Goal: Information Seeking & Learning: Learn about a topic

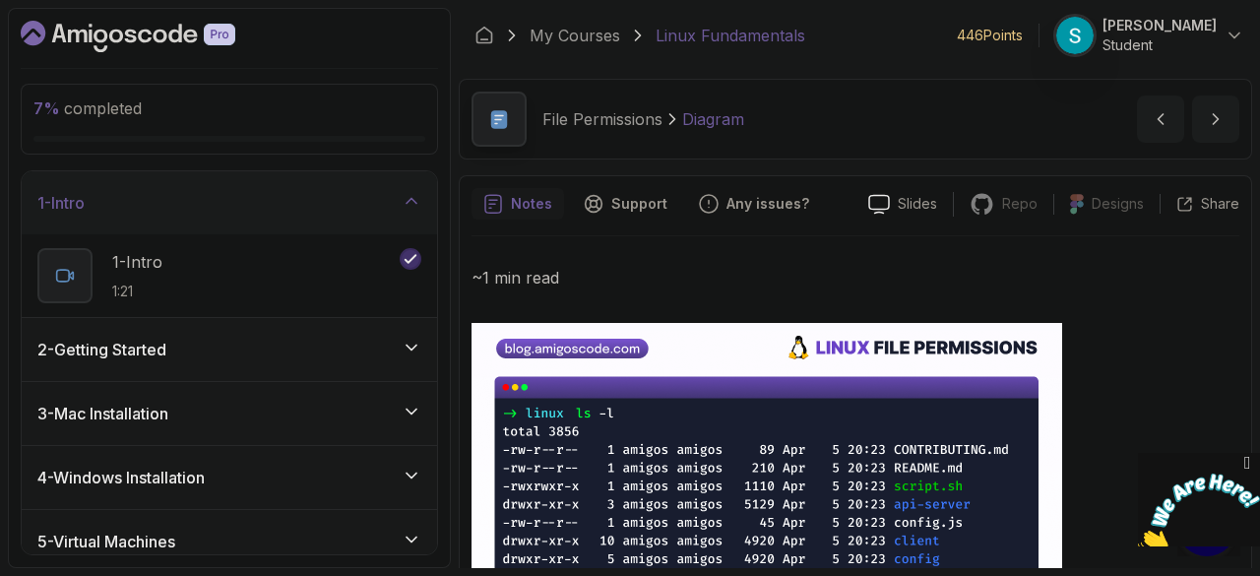
scroll to position [496, 0]
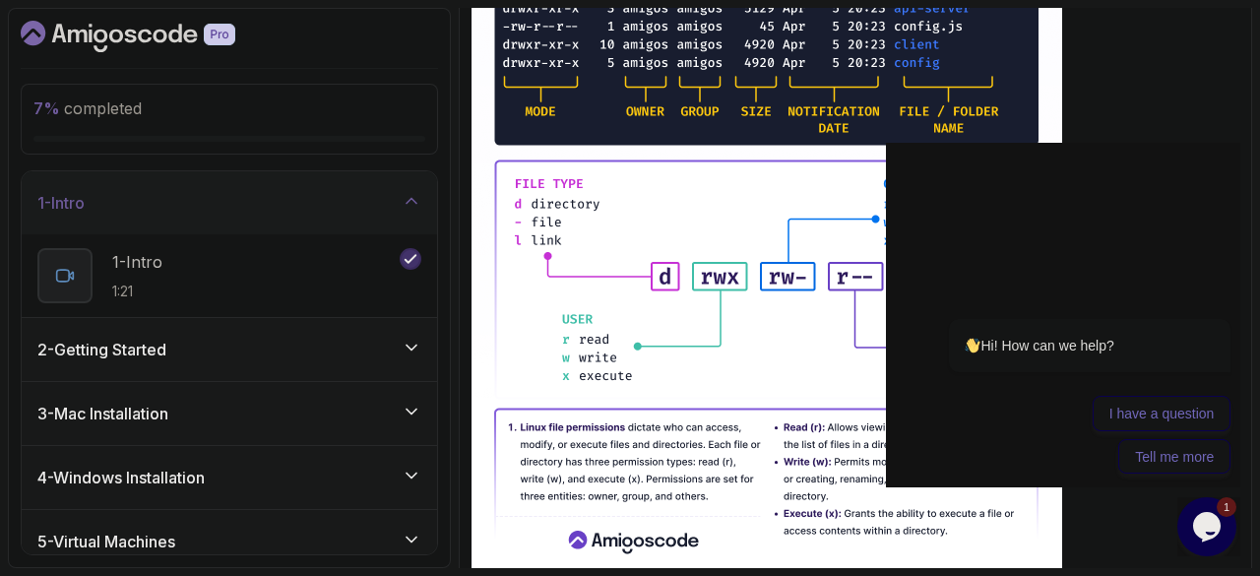
click at [162, 265] on p "1 - Intro" at bounding box center [137, 262] width 50 height 24
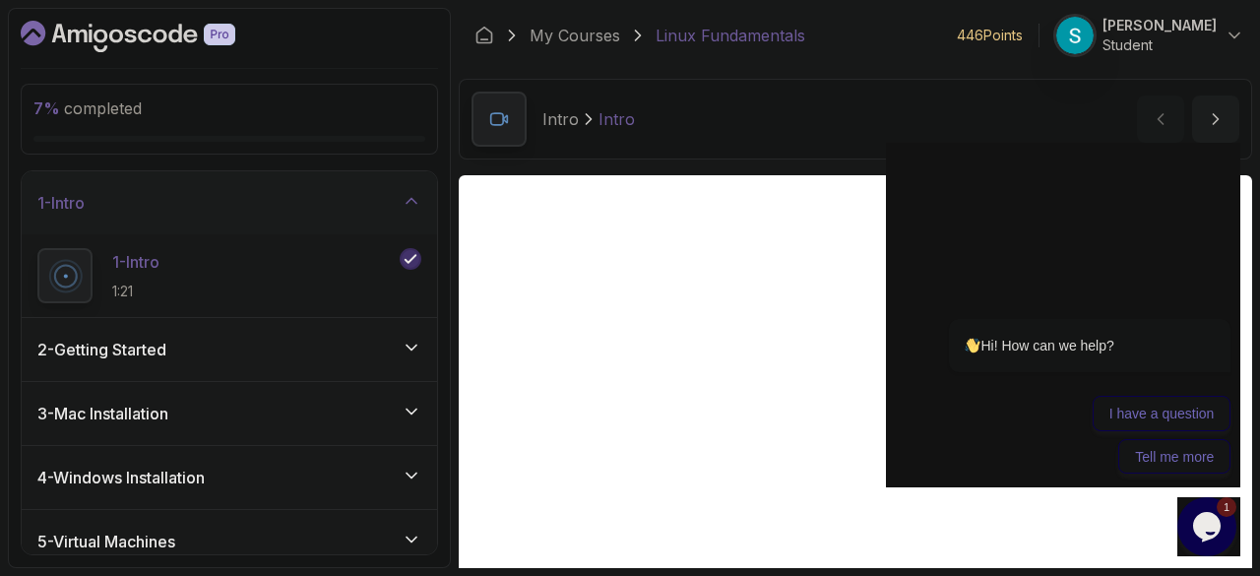
scroll to position [160, 0]
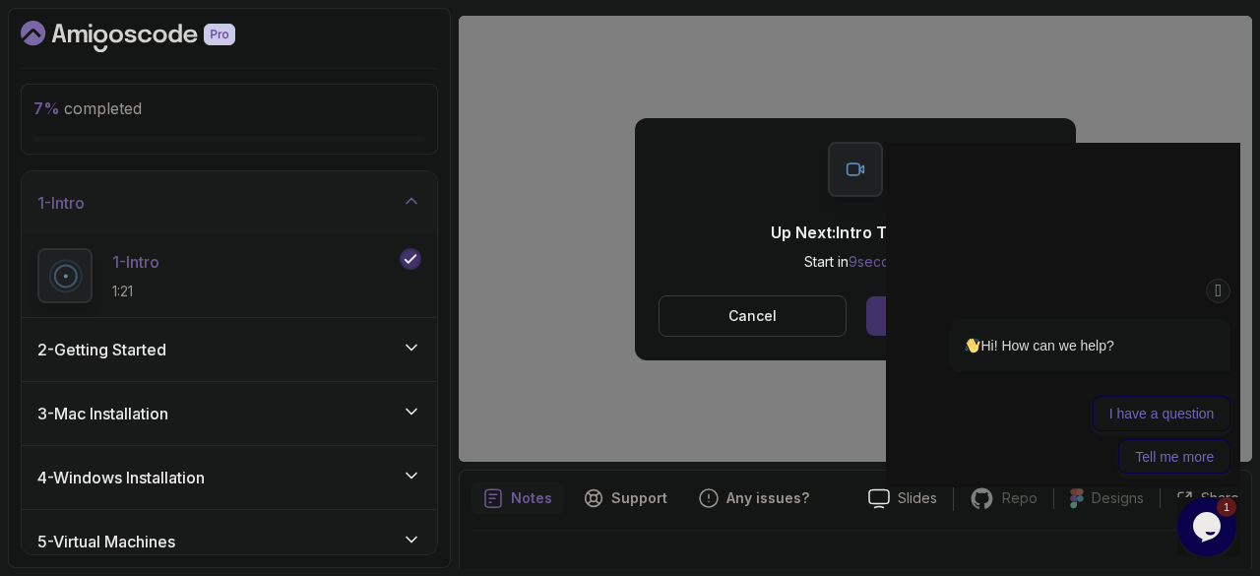
click at [917, 320] on div "Hi! How can we help?" at bounding box center [1065, 346] width 334 height 54
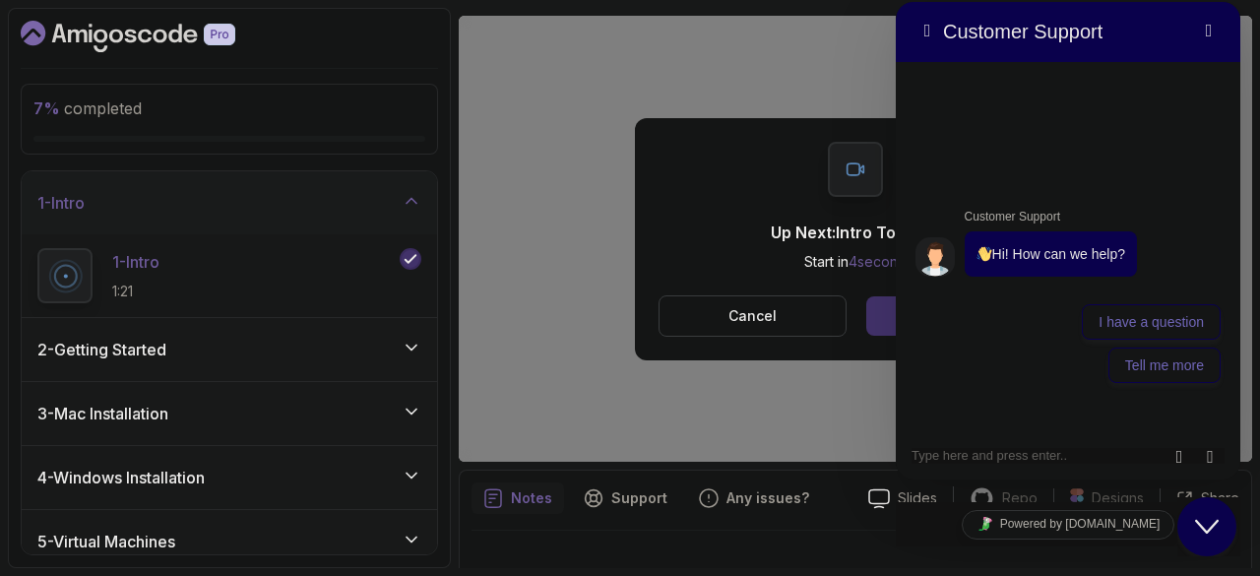
click at [1191, 520] on div "Close Chat This icon closes the chat window." at bounding box center [1207, 527] width 59 height 24
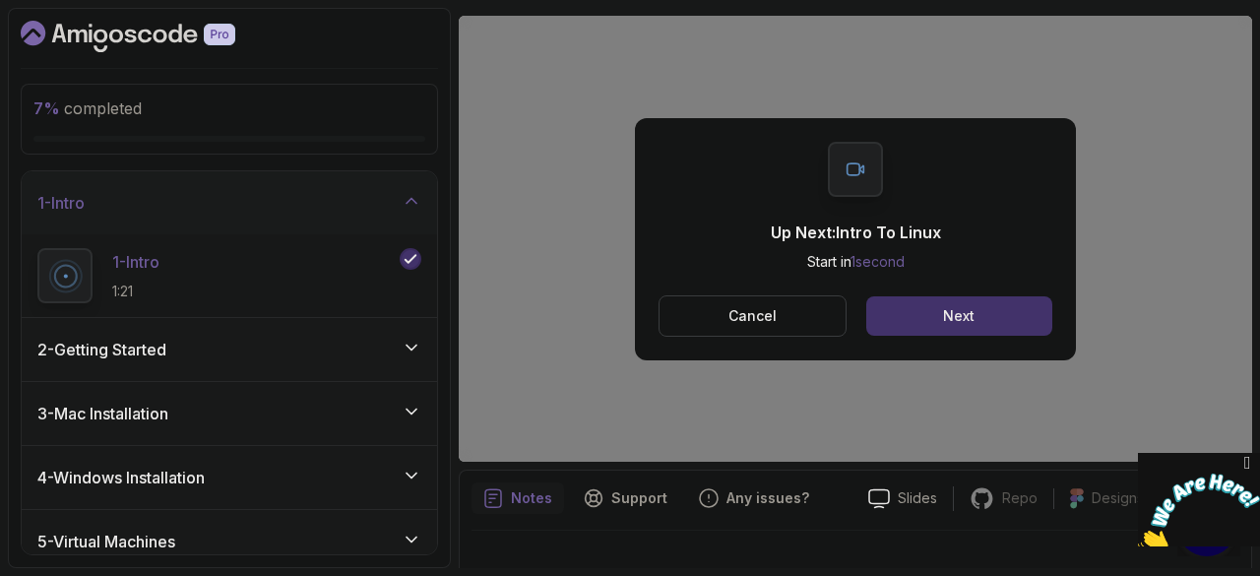
click at [1245, 461] on icon "Close" at bounding box center [1248, 463] width 18 height 21
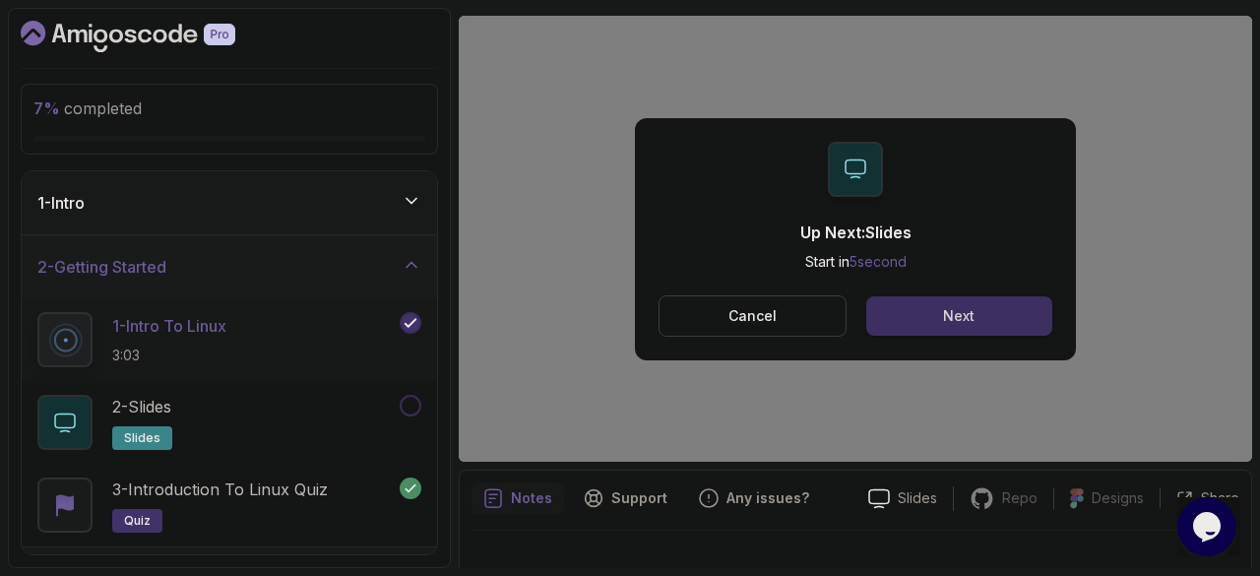
click at [1017, 326] on button "Next" at bounding box center [960, 315] width 186 height 39
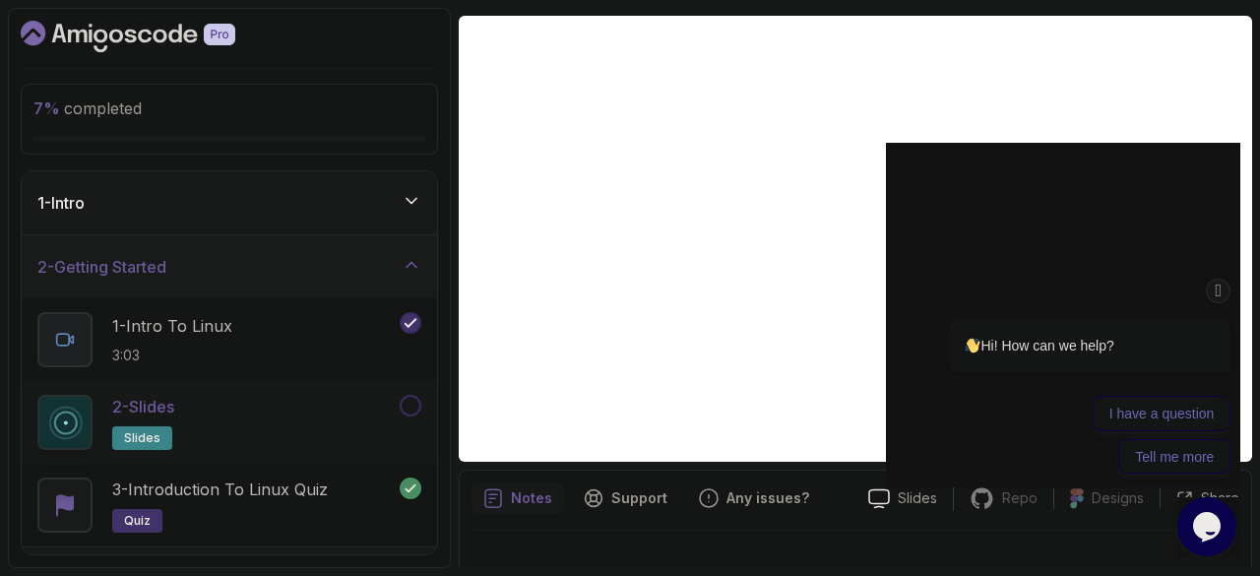
click at [1211, 300] on icon "Chat attention grabber" at bounding box center [1219, 291] width 16 height 21
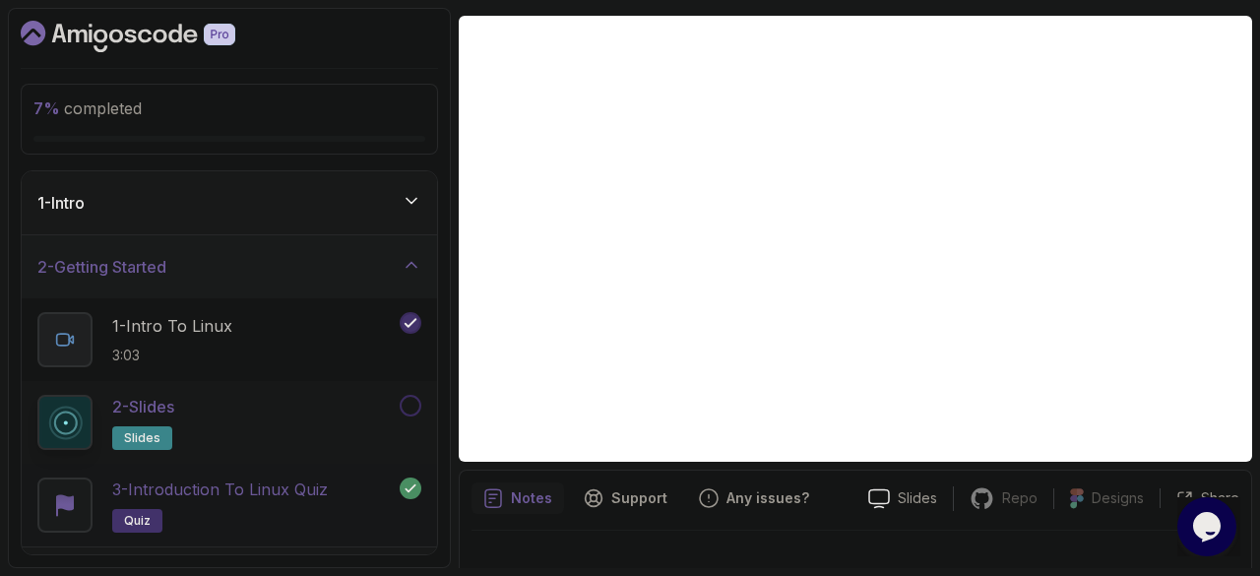
click at [259, 493] on p "3 - Introduction to Linux Quiz" at bounding box center [220, 490] width 216 height 24
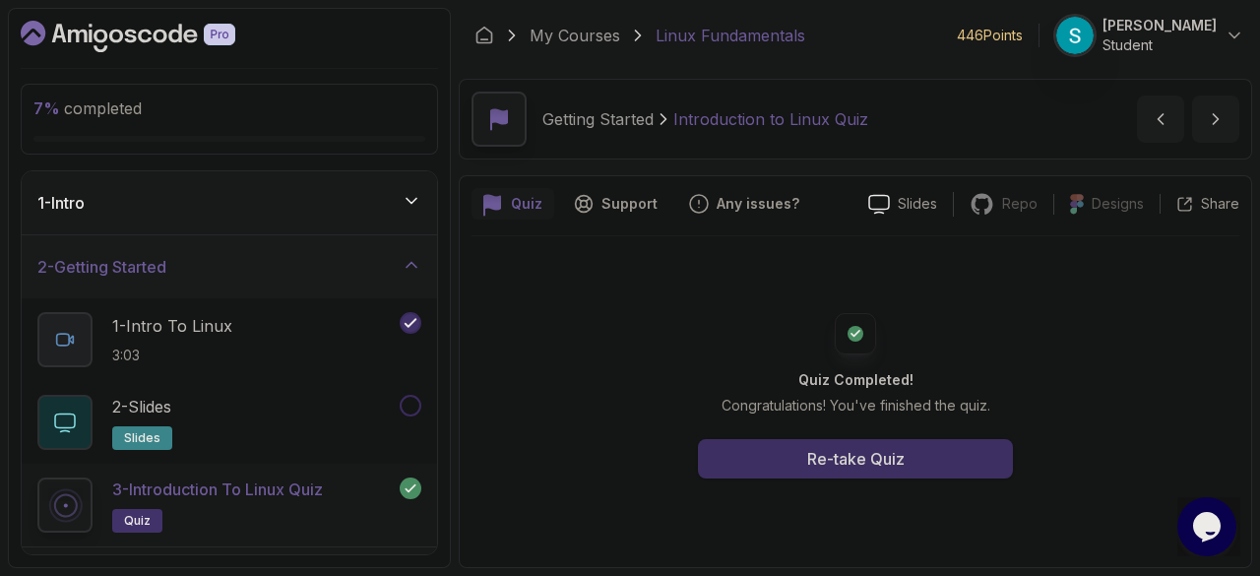
click at [766, 471] on button "Re-take Quiz" at bounding box center [855, 458] width 315 height 39
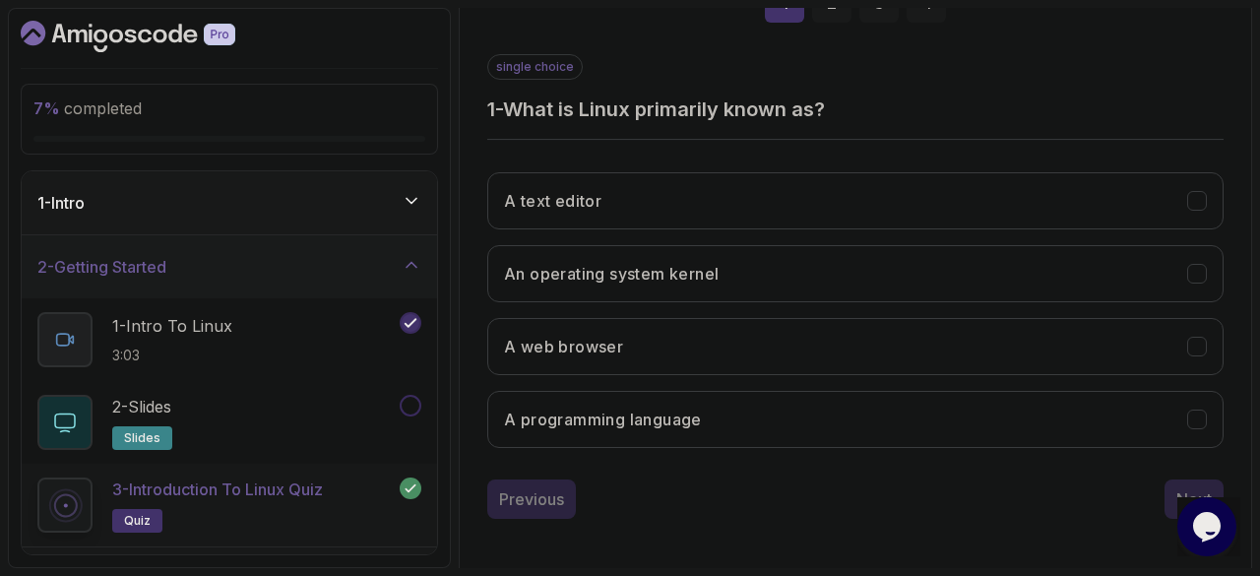
scroll to position [330, 0]
click at [688, 281] on button "An operating system kernel" at bounding box center [855, 271] width 737 height 57
click at [1175, 490] on button "Next" at bounding box center [1194, 497] width 59 height 39
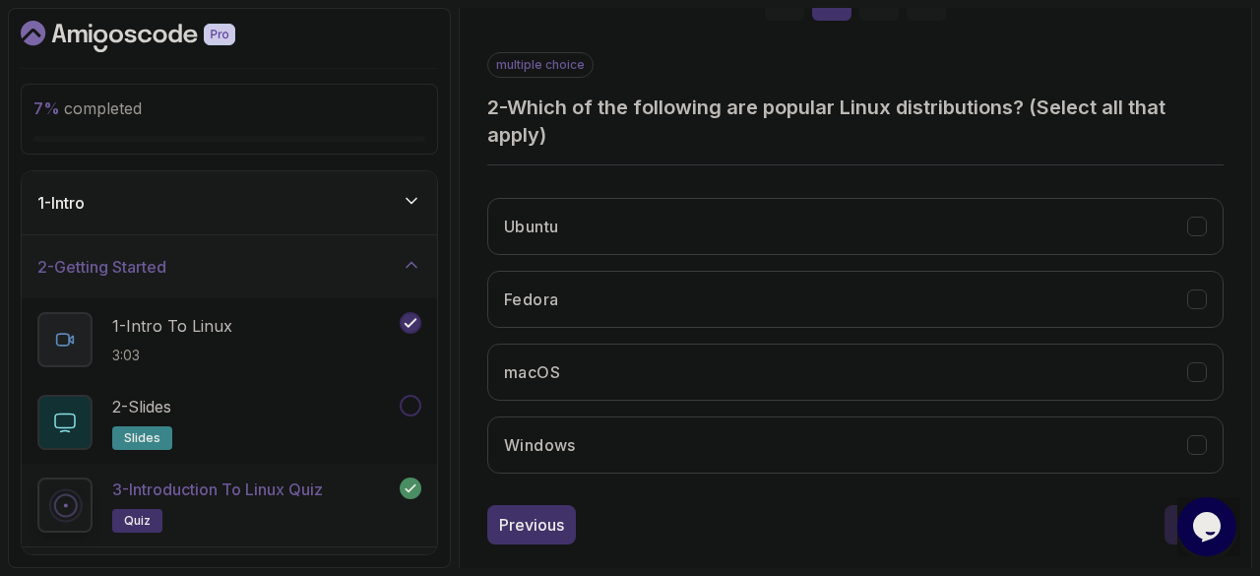
click at [831, 252] on div "Ubuntu Fedora macOS Windows" at bounding box center [855, 335] width 737 height 307
click at [834, 240] on button "Ubuntu" at bounding box center [855, 226] width 737 height 57
click at [829, 283] on button "Fedora" at bounding box center [855, 299] width 737 height 57
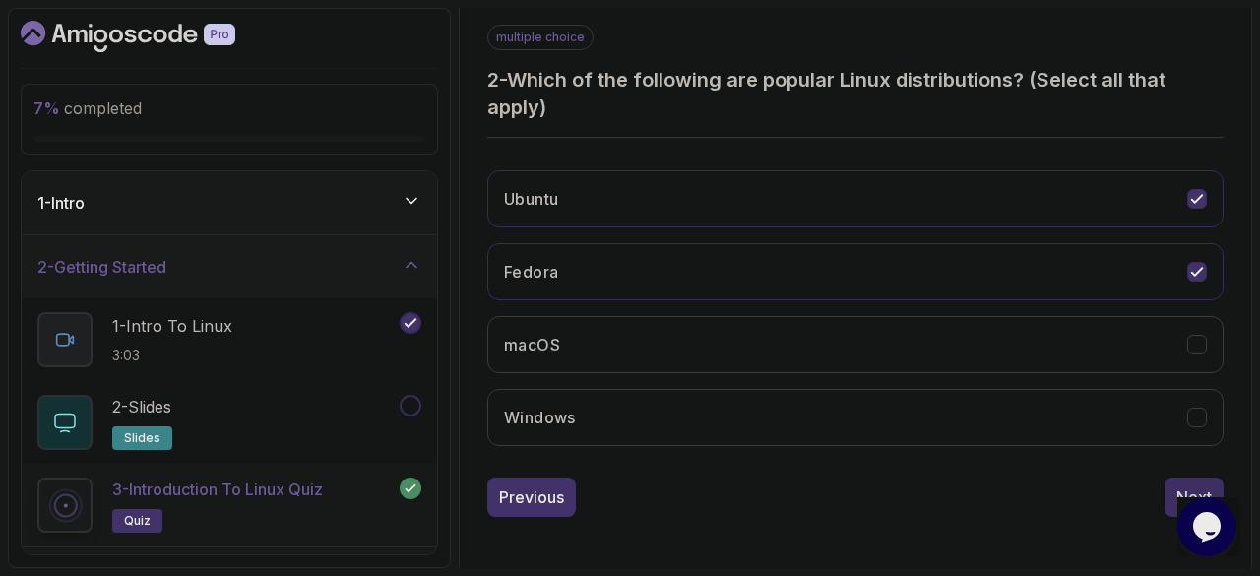
click at [1192, 494] on div "Next" at bounding box center [1194, 497] width 35 height 24
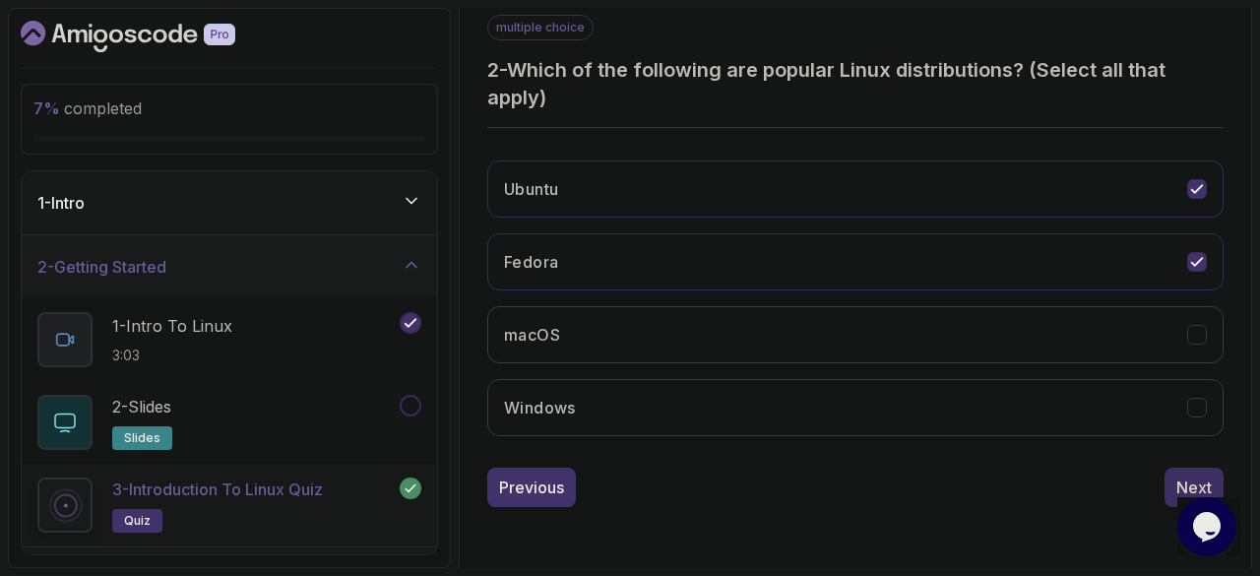
scroll to position [330, 0]
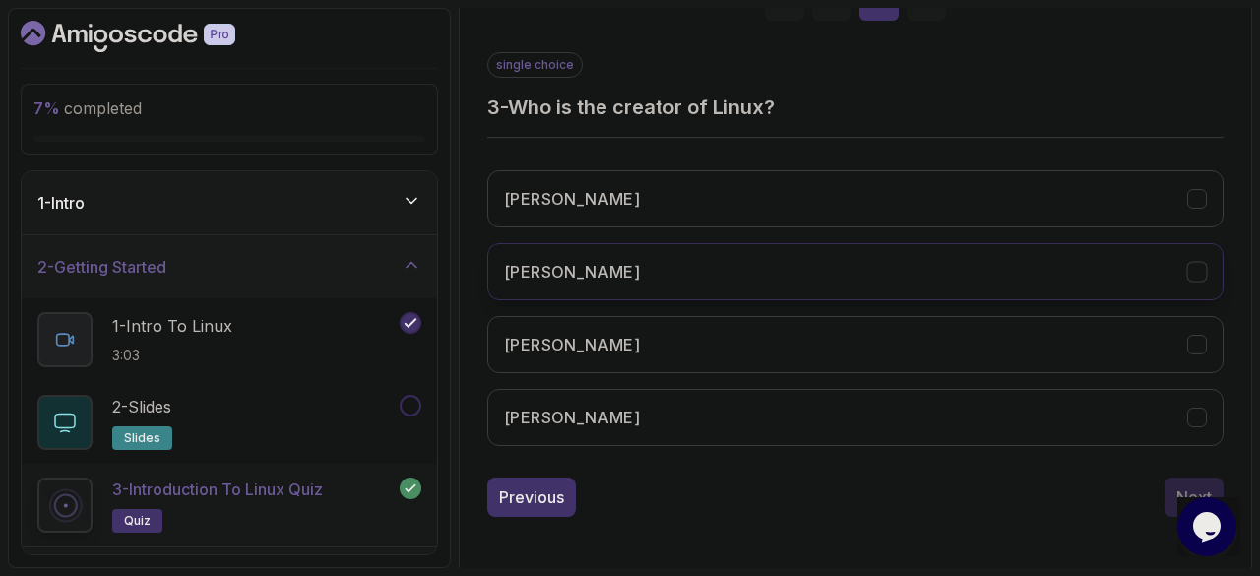
click at [1038, 283] on button "[PERSON_NAME]" at bounding box center [855, 271] width 737 height 57
click at [1173, 492] on button "Next" at bounding box center [1194, 497] width 59 height 39
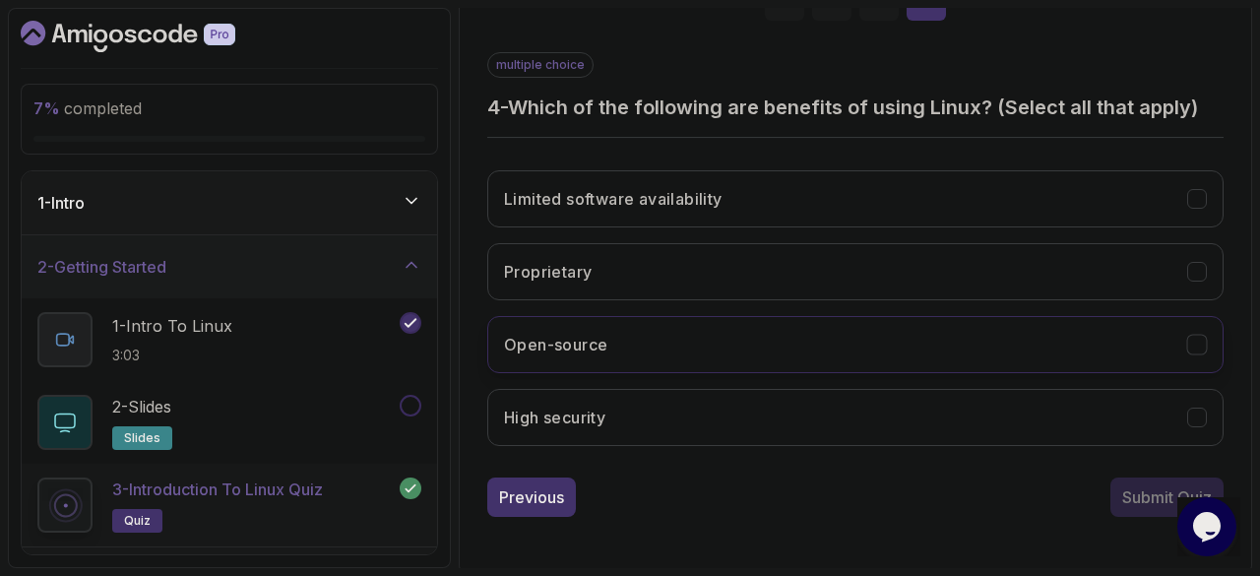
click at [1101, 352] on button "Open-source" at bounding box center [855, 344] width 737 height 57
click at [1077, 422] on button "High security" at bounding box center [855, 417] width 737 height 57
click at [1155, 487] on div "Submit Quiz" at bounding box center [1168, 497] width 90 height 24
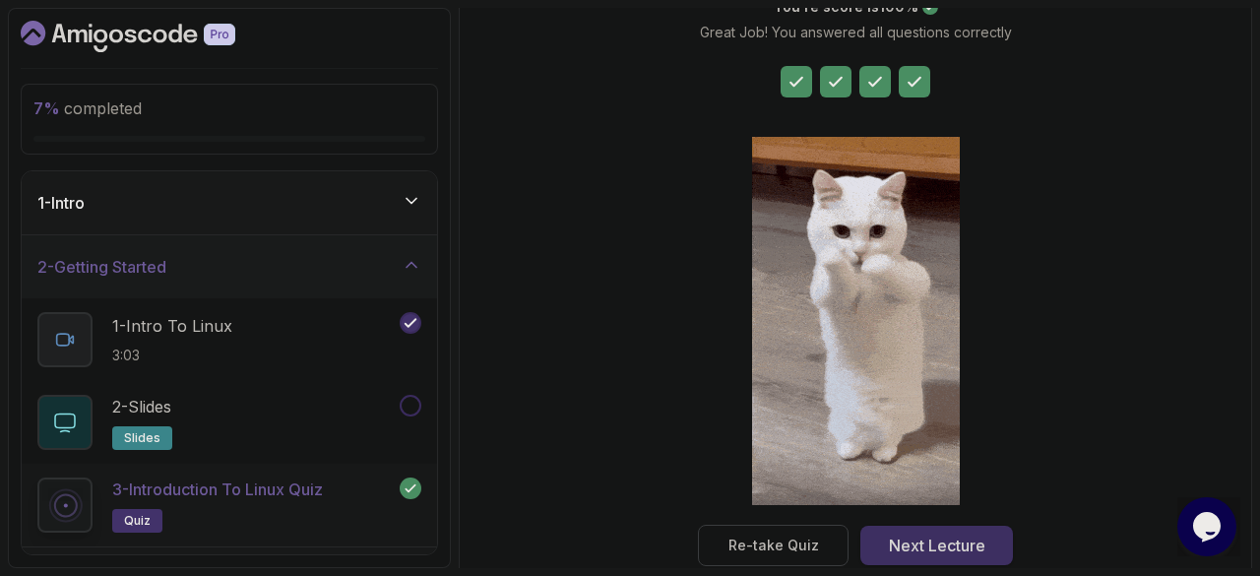
click at [934, 541] on div "Next Lecture" at bounding box center [937, 546] width 97 height 24
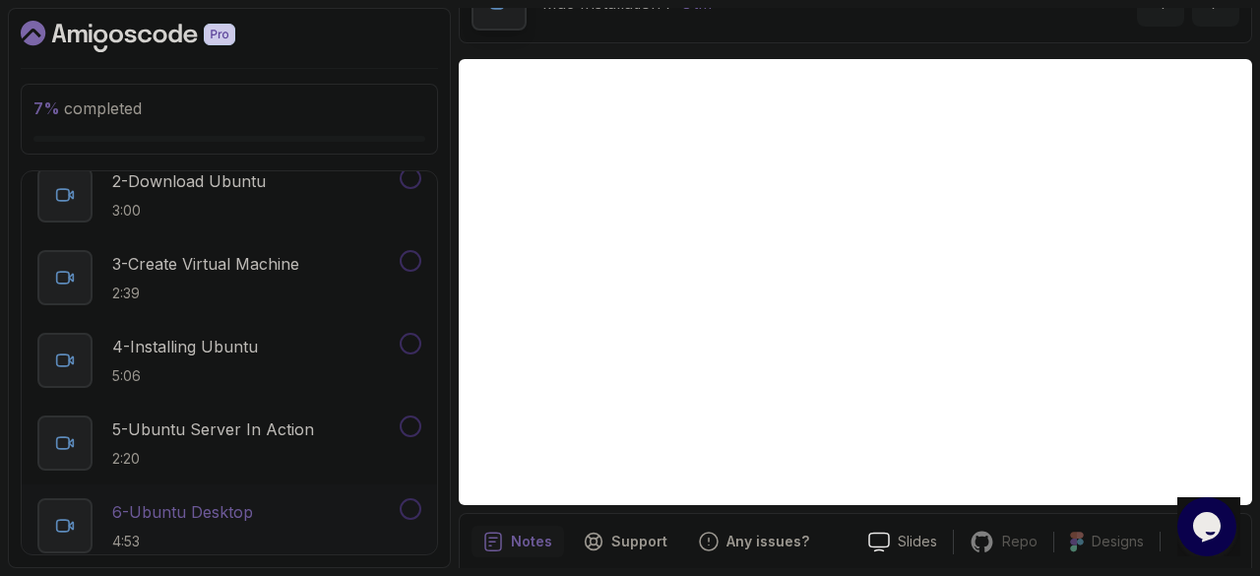
scroll to position [40, 0]
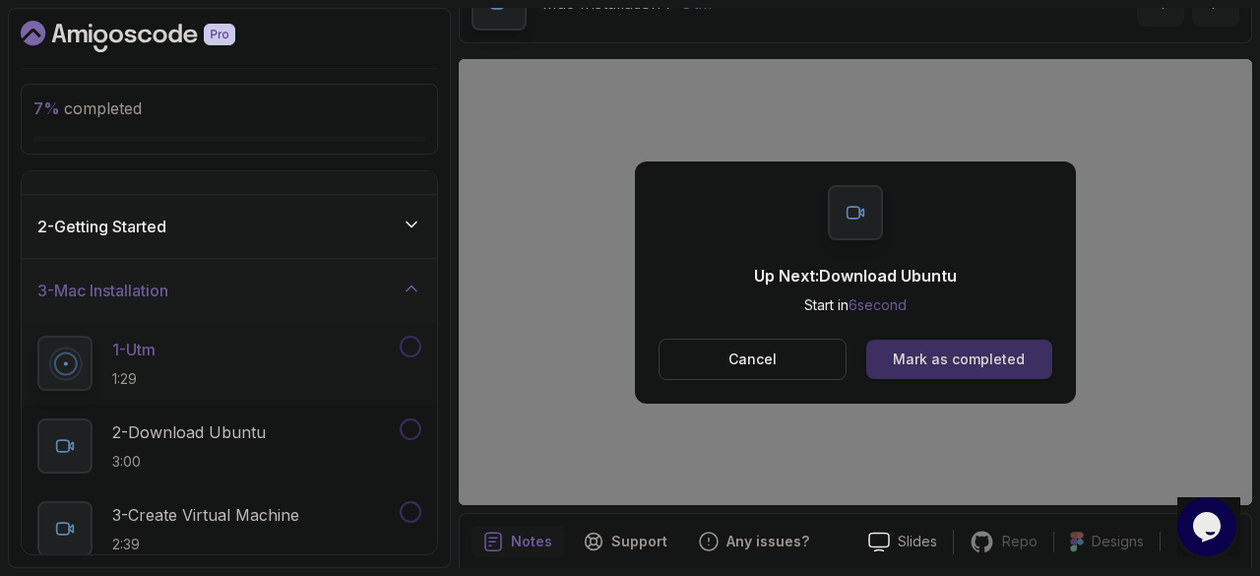
click at [888, 367] on button "Mark as completed" at bounding box center [960, 359] width 186 height 39
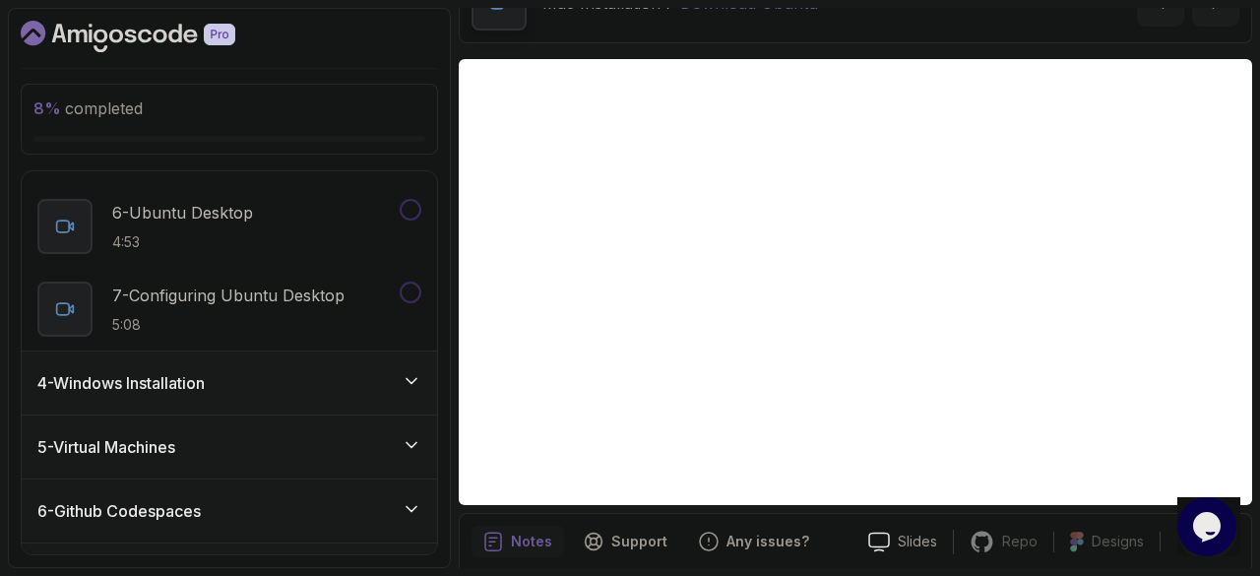
click at [262, 365] on div "4 - Windows Installation" at bounding box center [230, 383] width 416 height 63
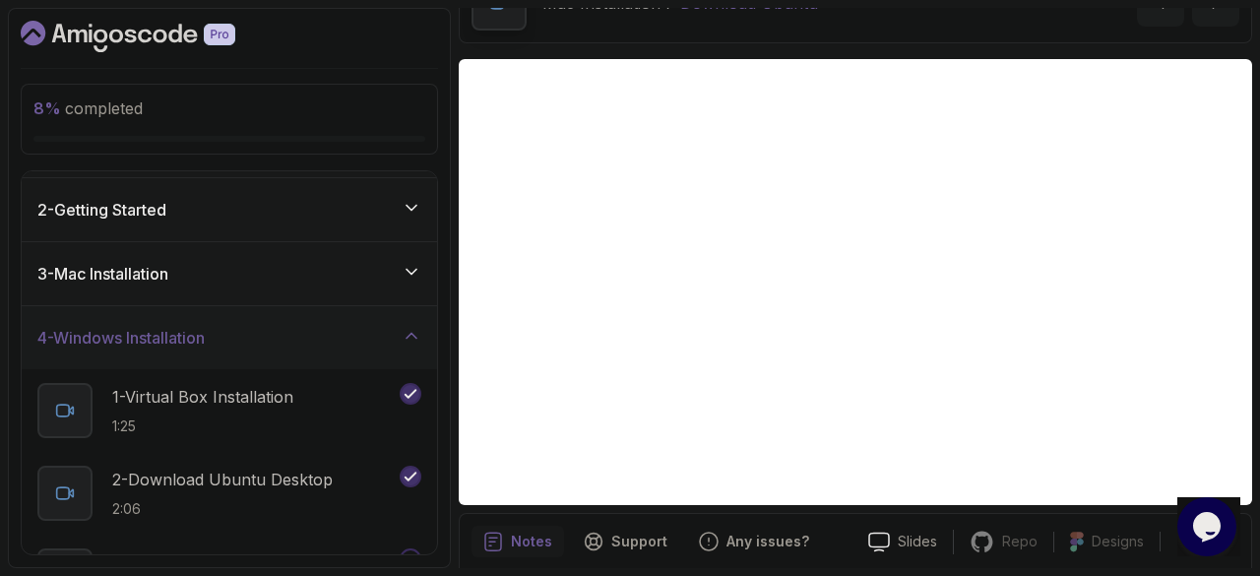
scroll to position [58, 0]
click at [264, 400] on p "1 - Virtual Box Installation" at bounding box center [202, 396] width 181 height 24
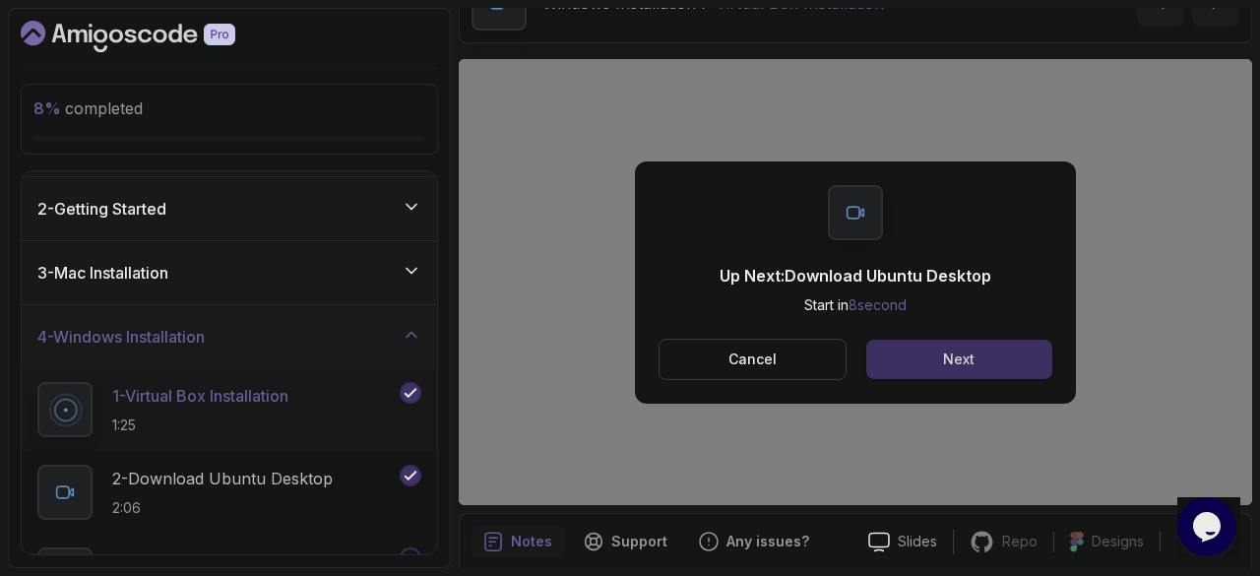
click at [937, 363] on button "Next" at bounding box center [960, 359] width 186 height 39
click at [819, 369] on button "Cancel" at bounding box center [753, 359] width 188 height 41
click at [946, 361] on div "Next" at bounding box center [959, 360] width 32 height 20
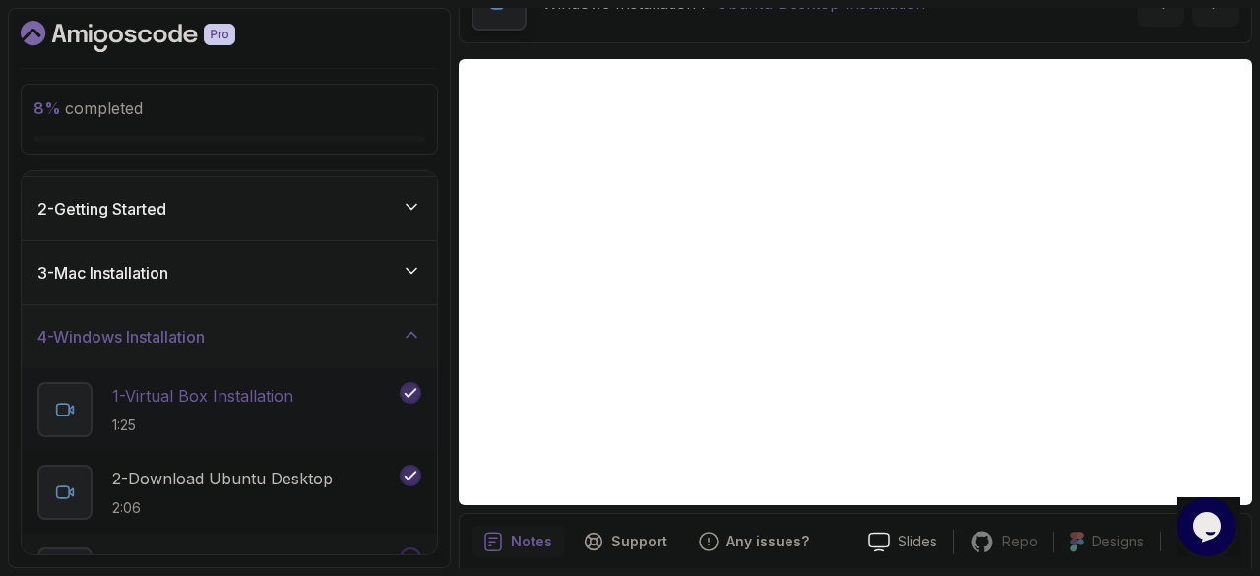
scroll to position [228, 0]
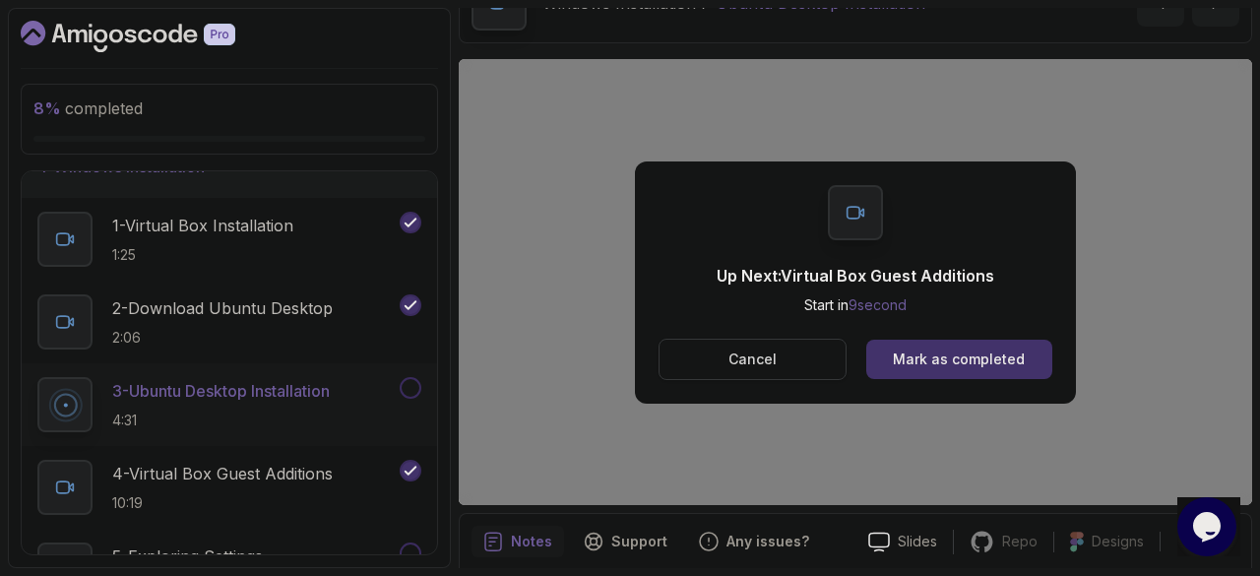
click at [786, 352] on button "Cancel" at bounding box center [753, 359] width 188 height 41
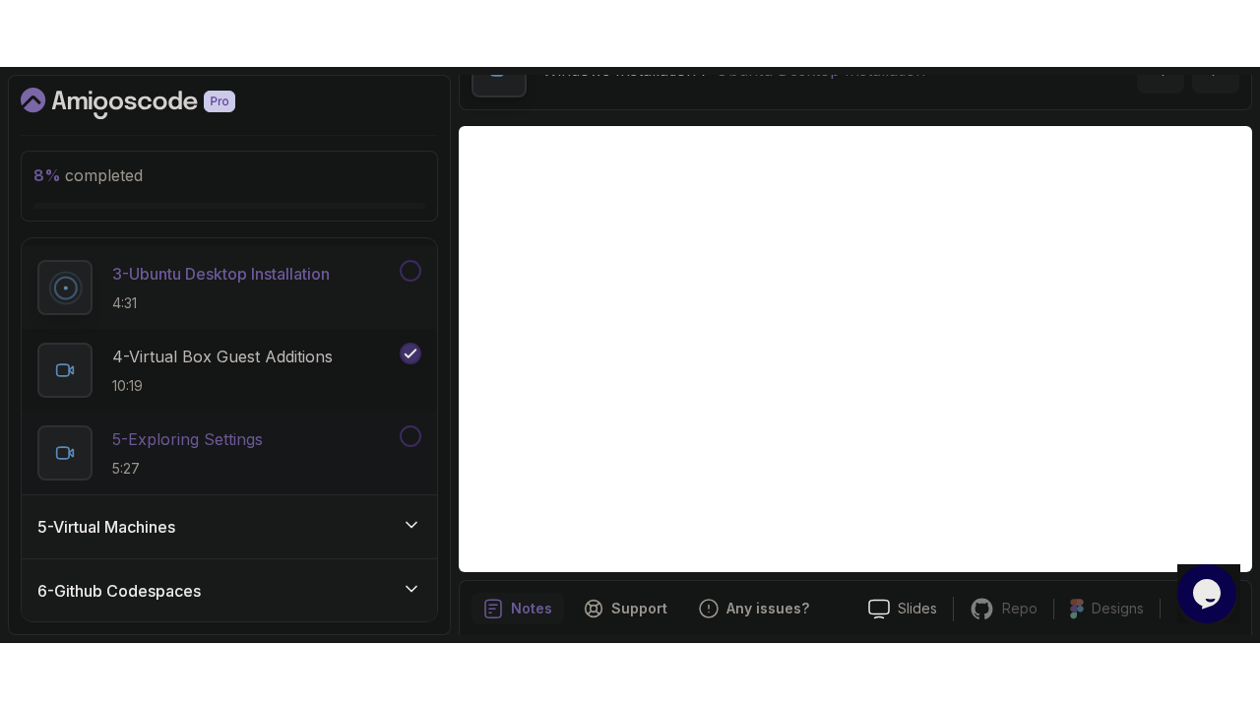
scroll to position [414, 0]
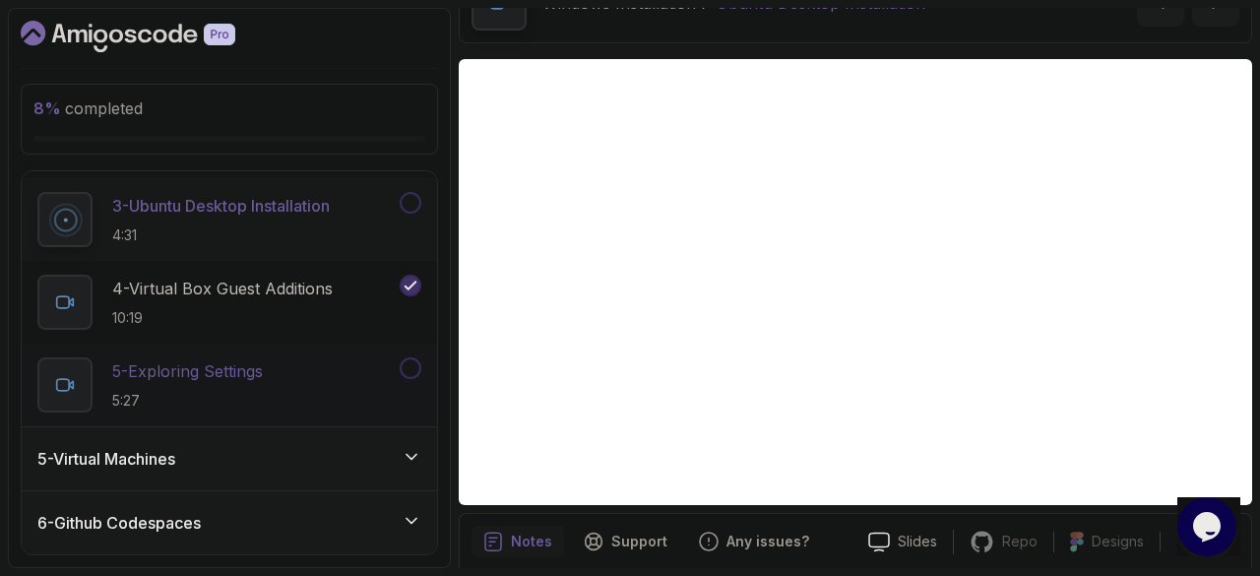
click at [263, 375] on p "5 - Exploring Settings" at bounding box center [187, 371] width 151 height 24
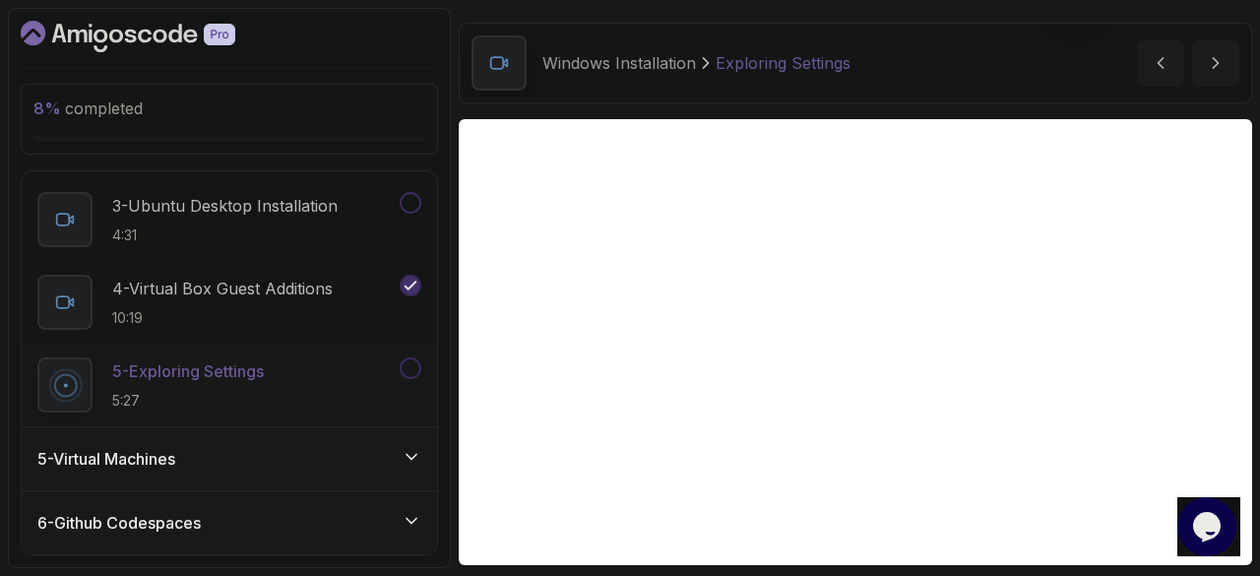
scroll to position [116, 0]
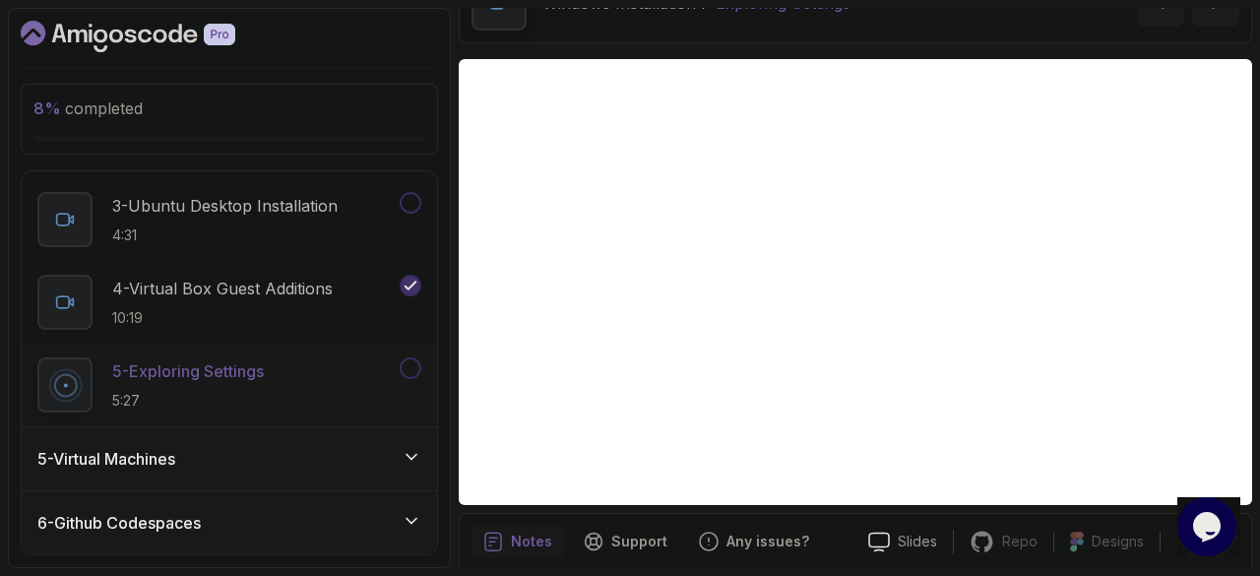
click at [247, 472] on div "5 - Virtual Machines" at bounding box center [230, 458] width 416 height 63
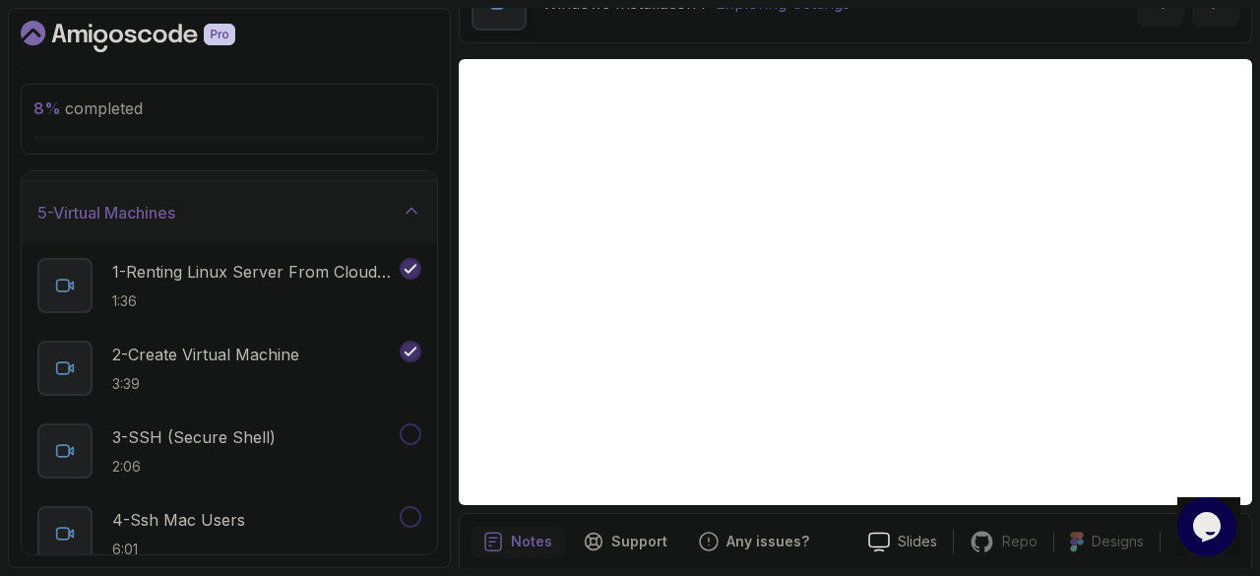
scroll to position [244, 0]
click at [251, 293] on p "1:36" at bounding box center [254, 303] width 284 height 20
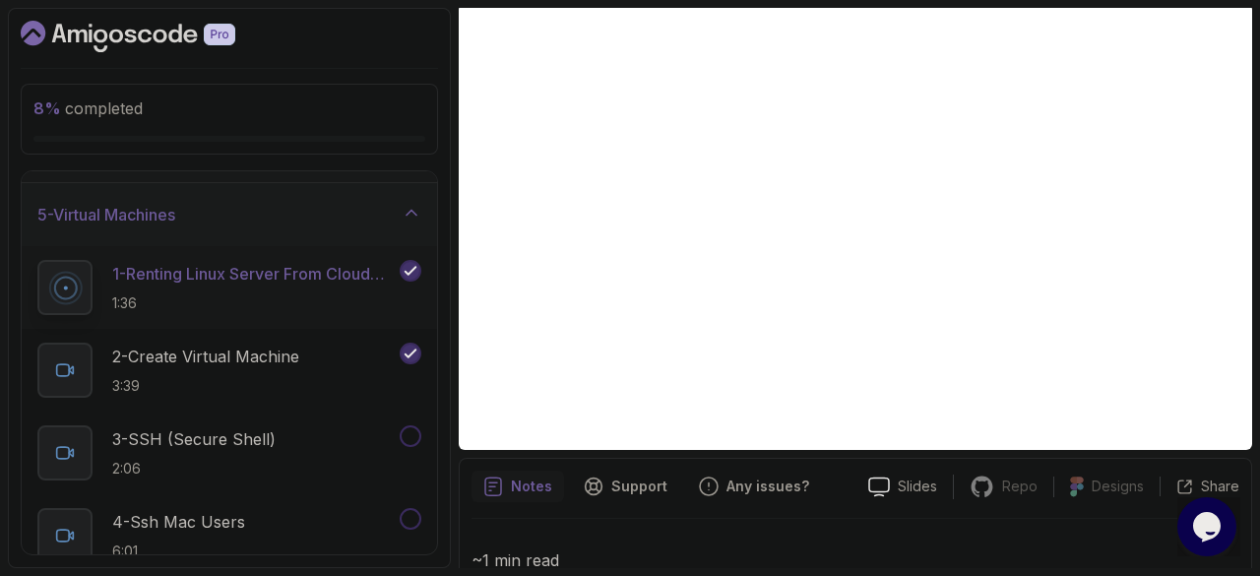
scroll to position [171, 0]
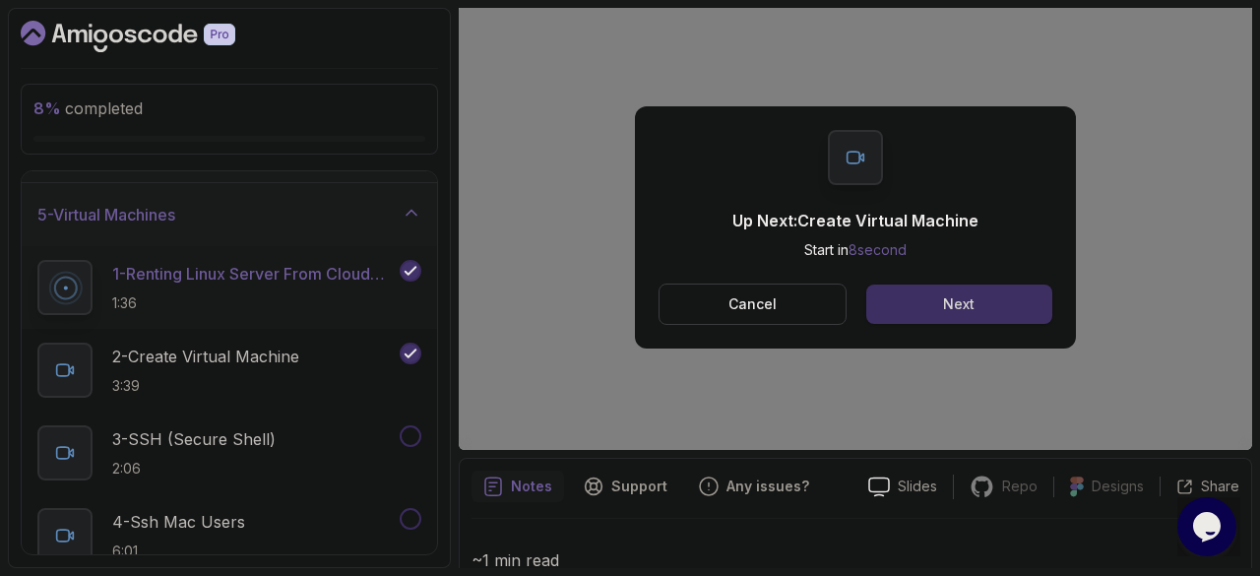
click at [922, 299] on button "Next" at bounding box center [960, 304] width 186 height 39
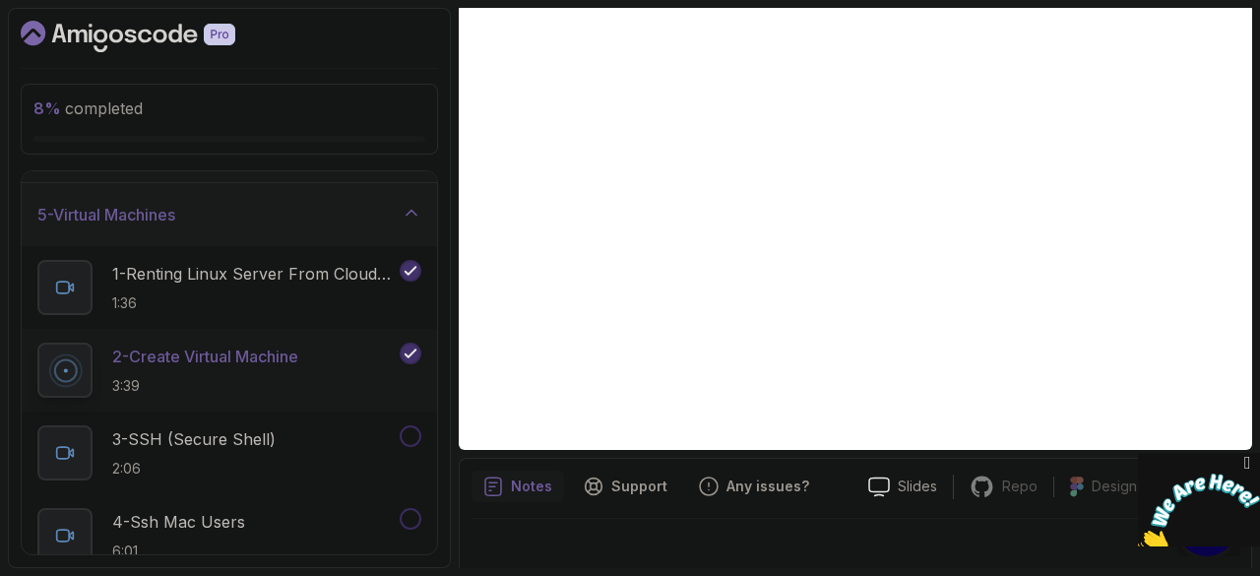
scroll to position [189, 0]
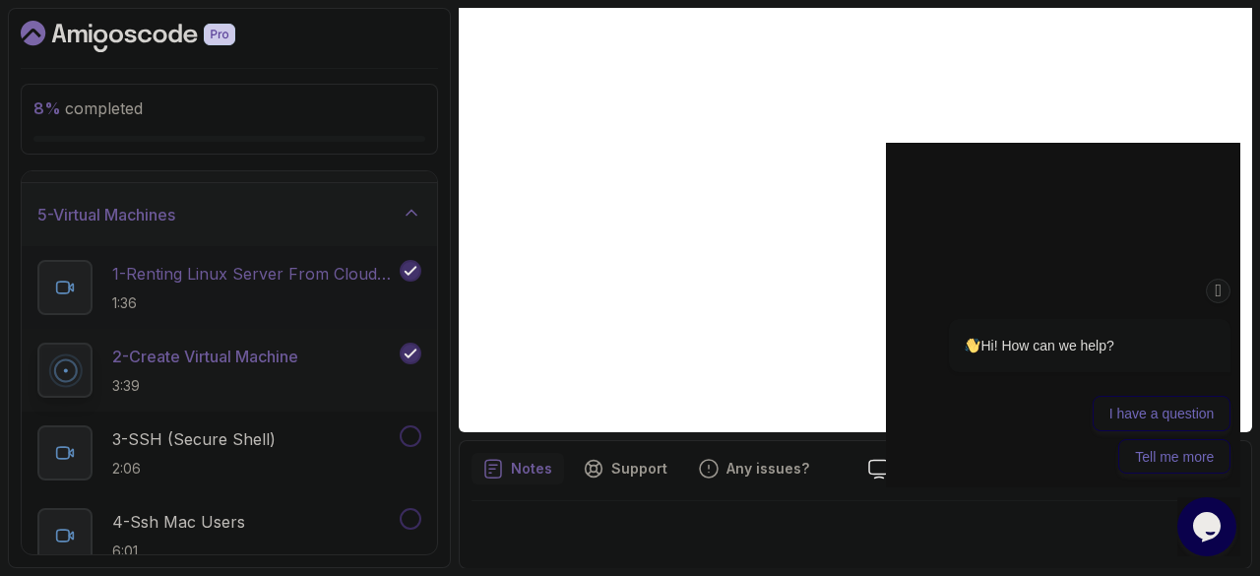
click at [228, 275] on p "1 - Renting Linux Server From Cloud Providers" at bounding box center [254, 274] width 284 height 24
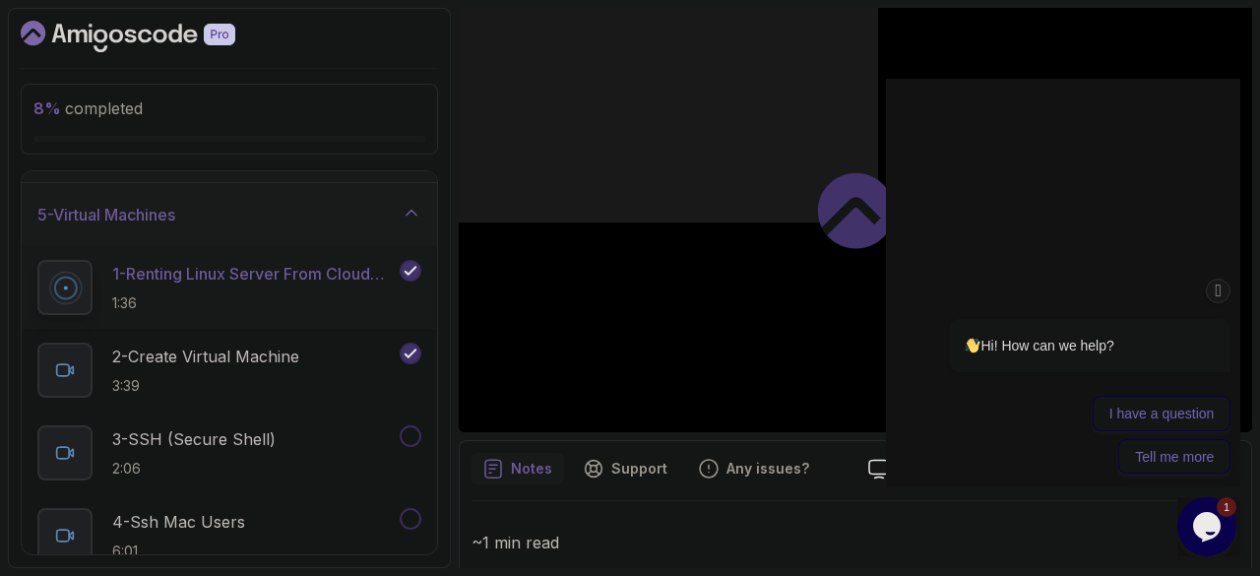
scroll to position [515, 0]
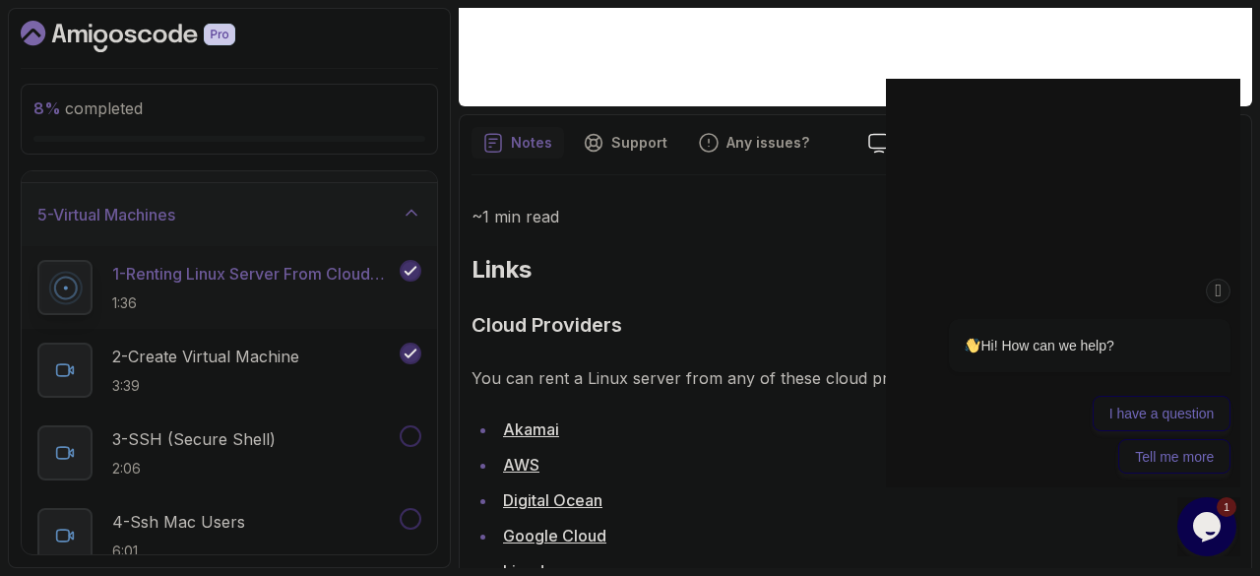
click at [540, 427] on link "Akamai" at bounding box center [531, 429] width 56 height 20
